Goal: Task Accomplishment & Management: Use online tool/utility

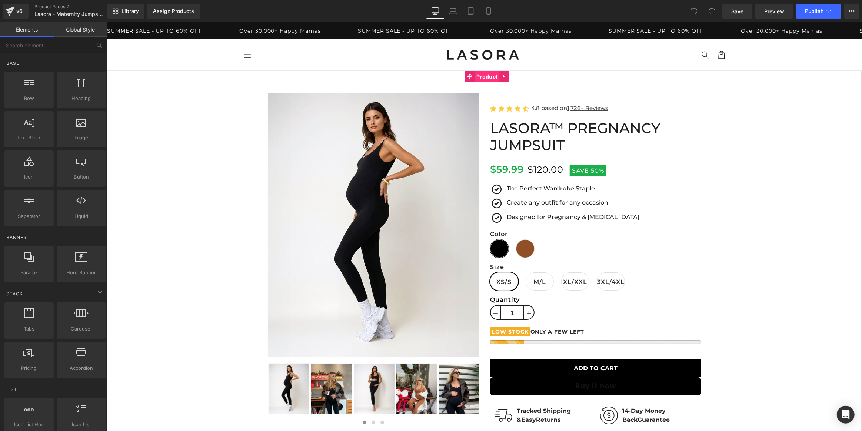
click at [481, 76] on span "Product" at bounding box center [486, 76] width 25 height 11
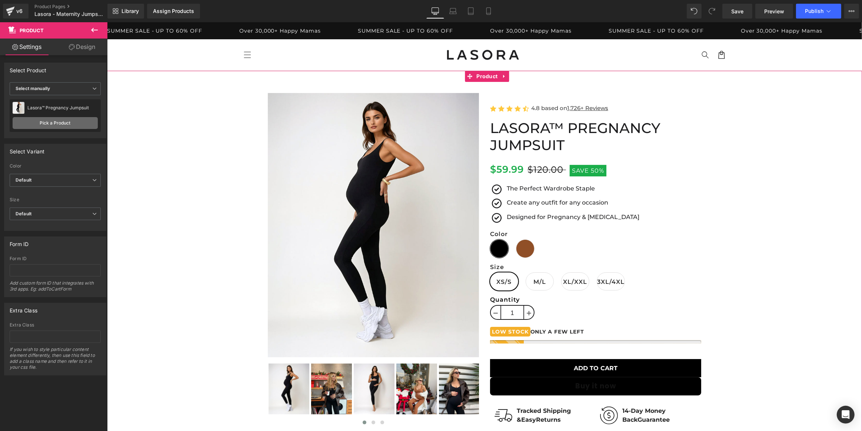
click at [57, 120] on link "Pick a Product" at bounding box center [55, 123] width 85 height 12
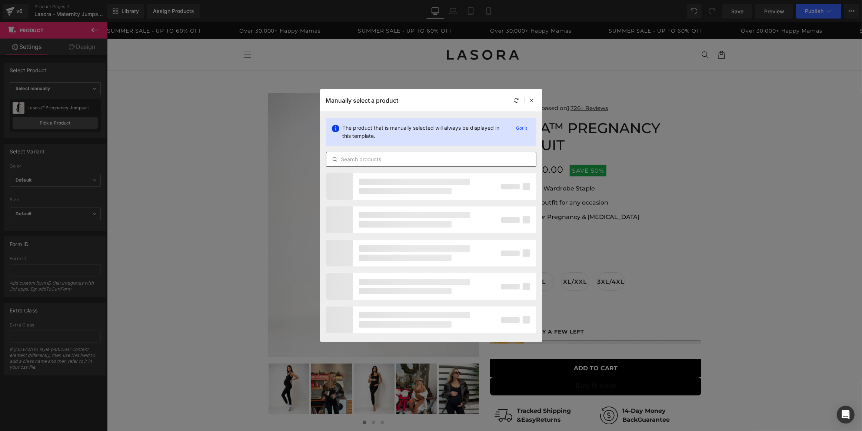
click at [398, 158] on input "text" at bounding box center [431, 159] width 210 height 9
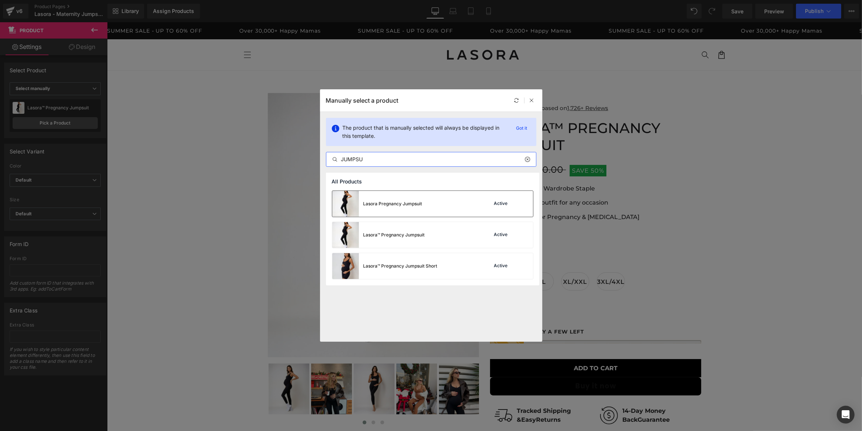
type input "JUMPSU"
click at [406, 198] on div "Lasora Pregnancy Jumpsuit" at bounding box center [377, 204] width 90 height 26
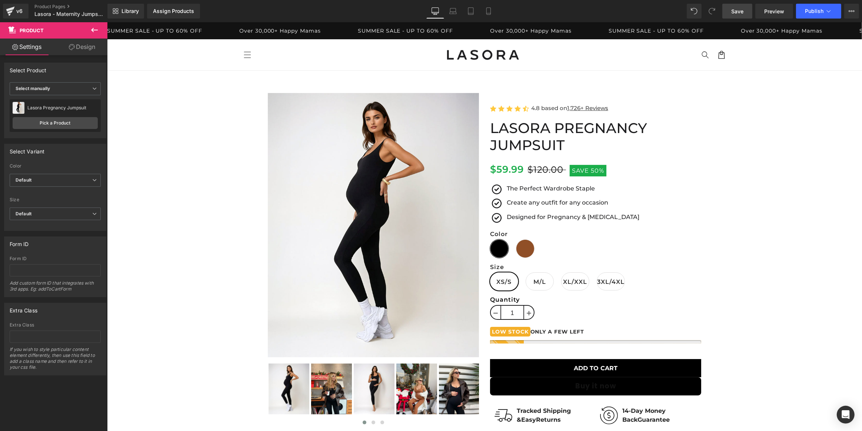
click at [738, 12] on span "Save" at bounding box center [737, 11] width 12 height 8
click at [816, 11] on span "Publish" at bounding box center [814, 11] width 19 height 6
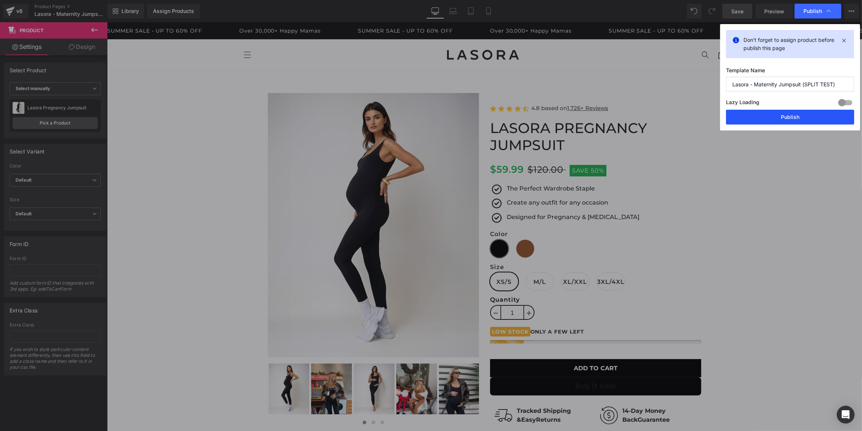
click at [806, 115] on button "Publish" at bounding box center [790, 117] width 128 height 15
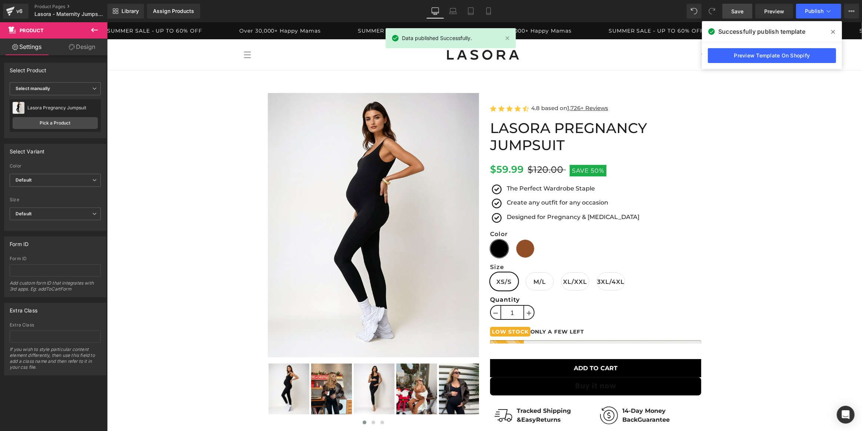
drag, startPoint x: 834, startPoint y: 31, endPoint x: 554, endPoint y: 1, distance: 281.6
click at [834, 31] on icon at bounding box center [833, 32] width 4 height 6
